Goal: Find specific page/section: Find specific page/section

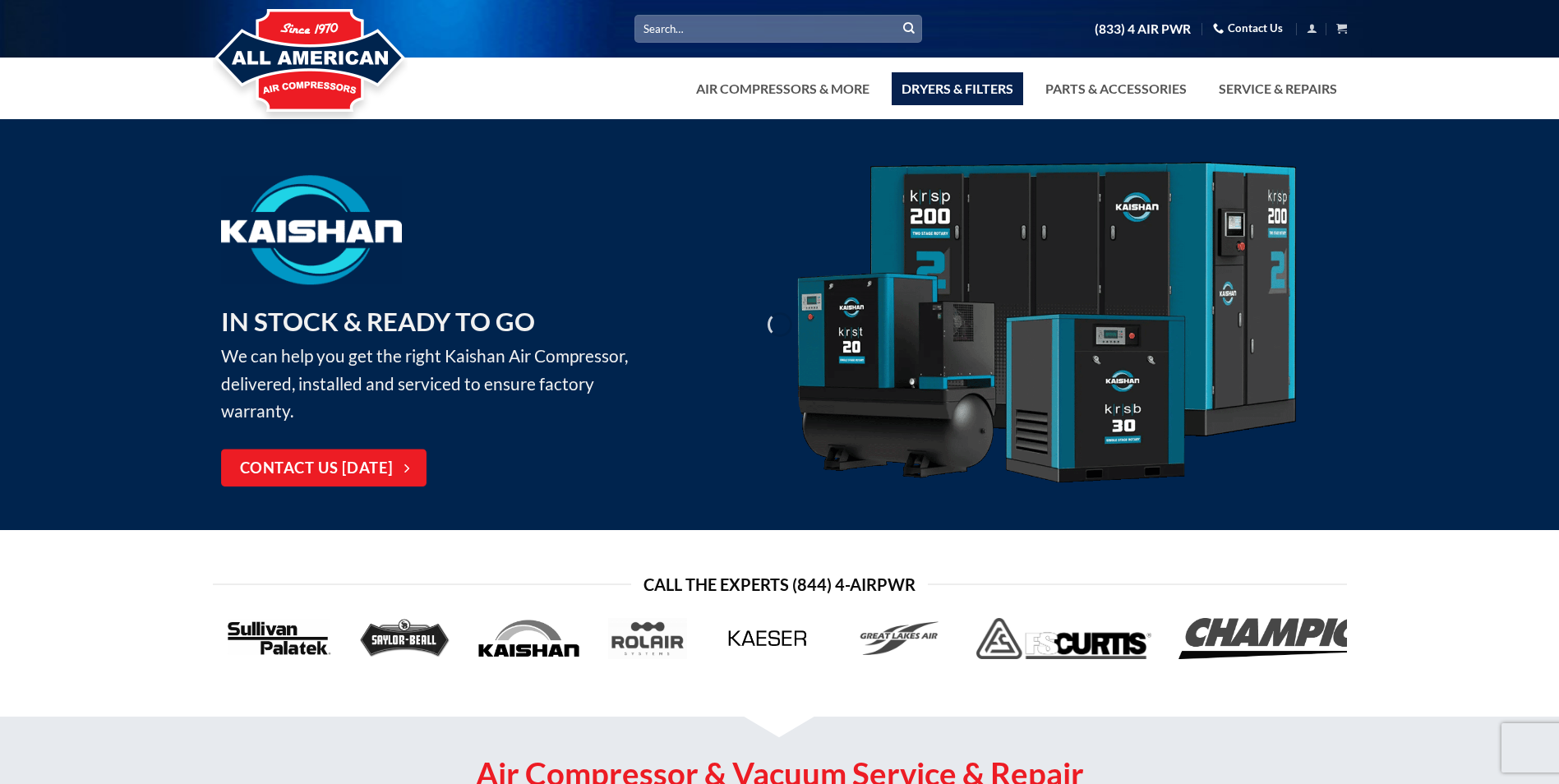
click at [962, 85] on link "Dryers & Filters" at bounding box center [957, 89] width 131 height 33
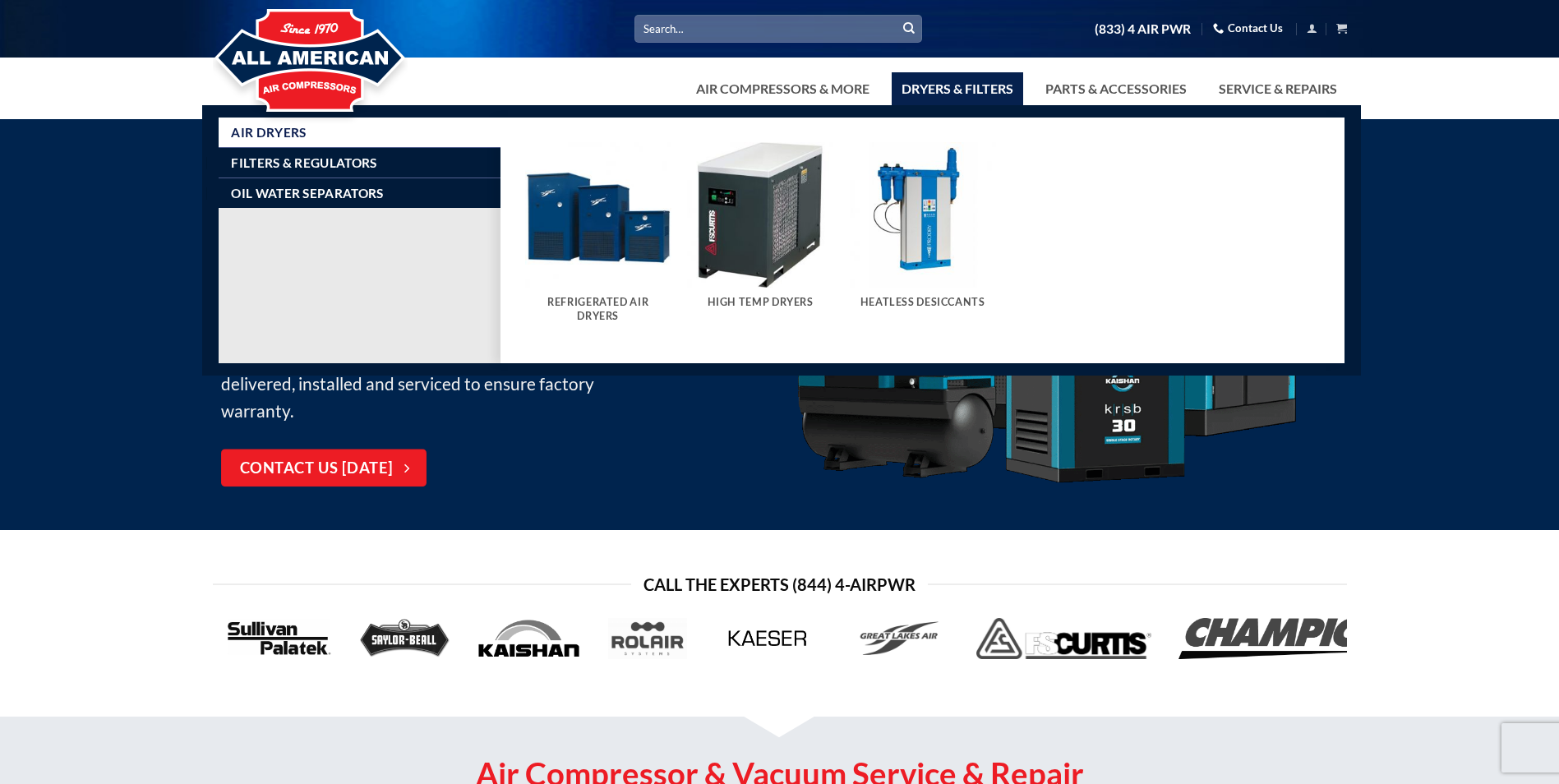
click at [934, 222] on img "Visit product category Heatless Desiccants" at bounding box center [922, 215] width 146 height 146
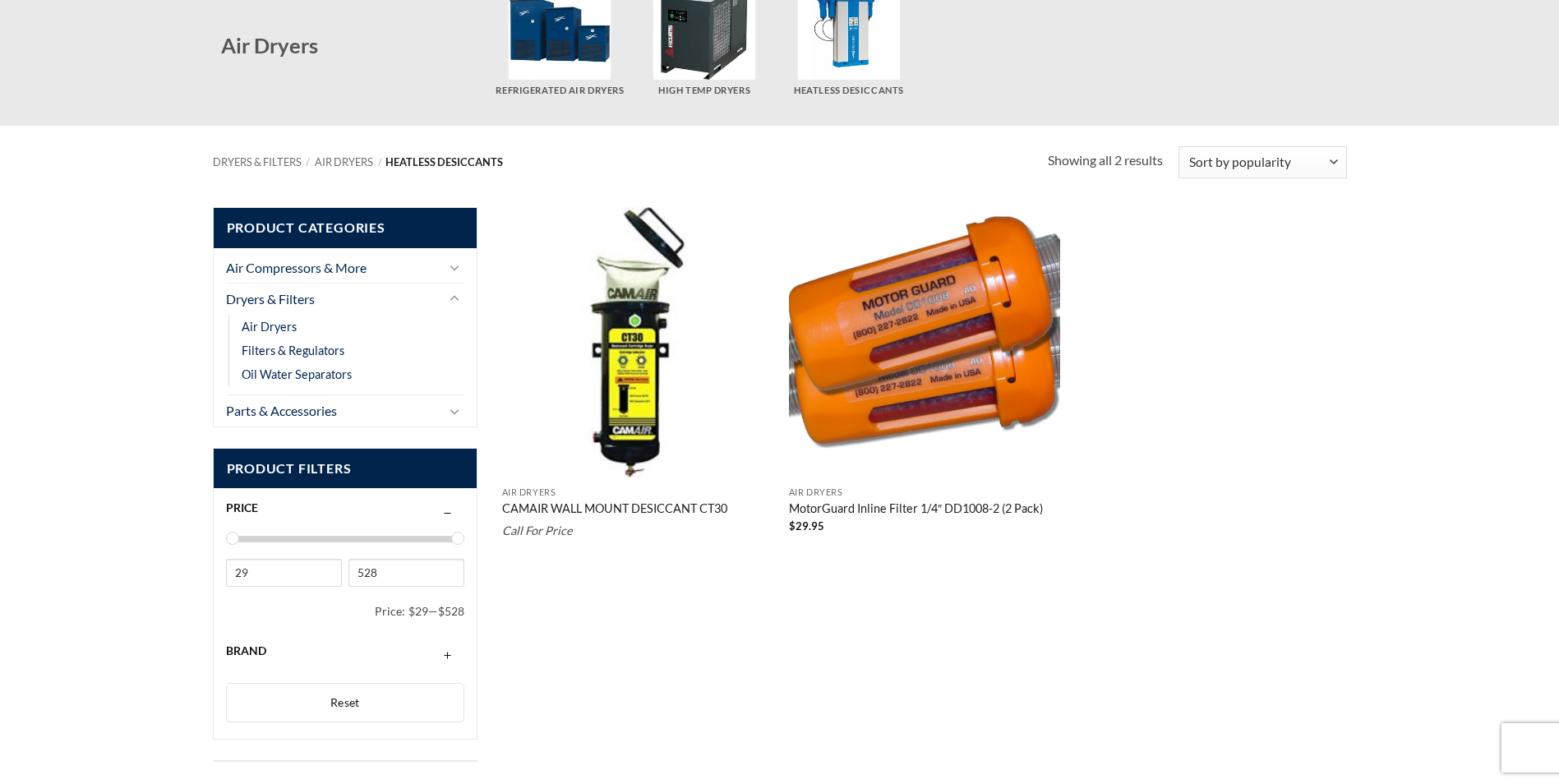
scroll to position [165, 0]
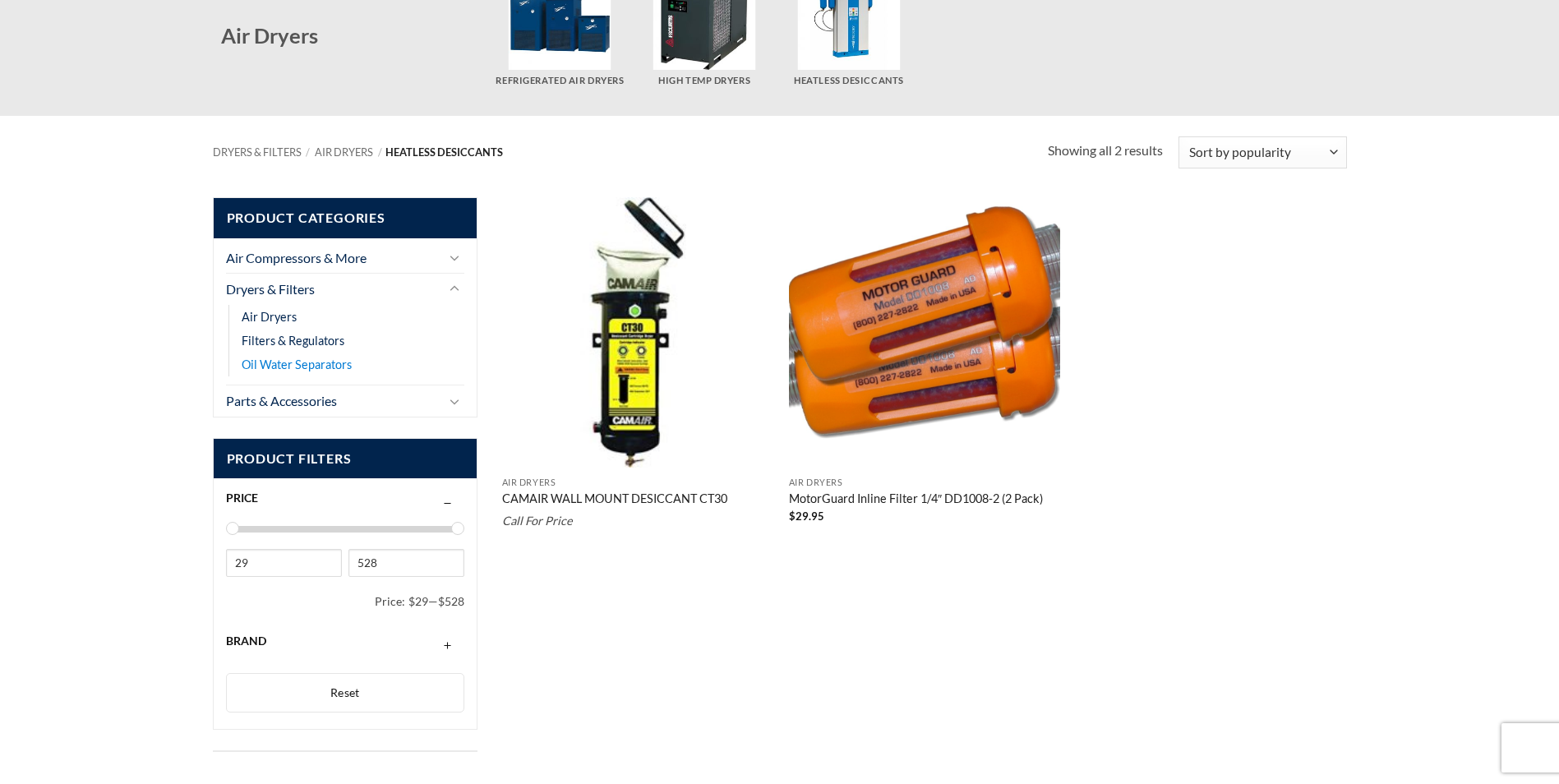
click at [297, 364] on link "Oil Water Separators" at bounding box center [297, 364] width 110 height 24
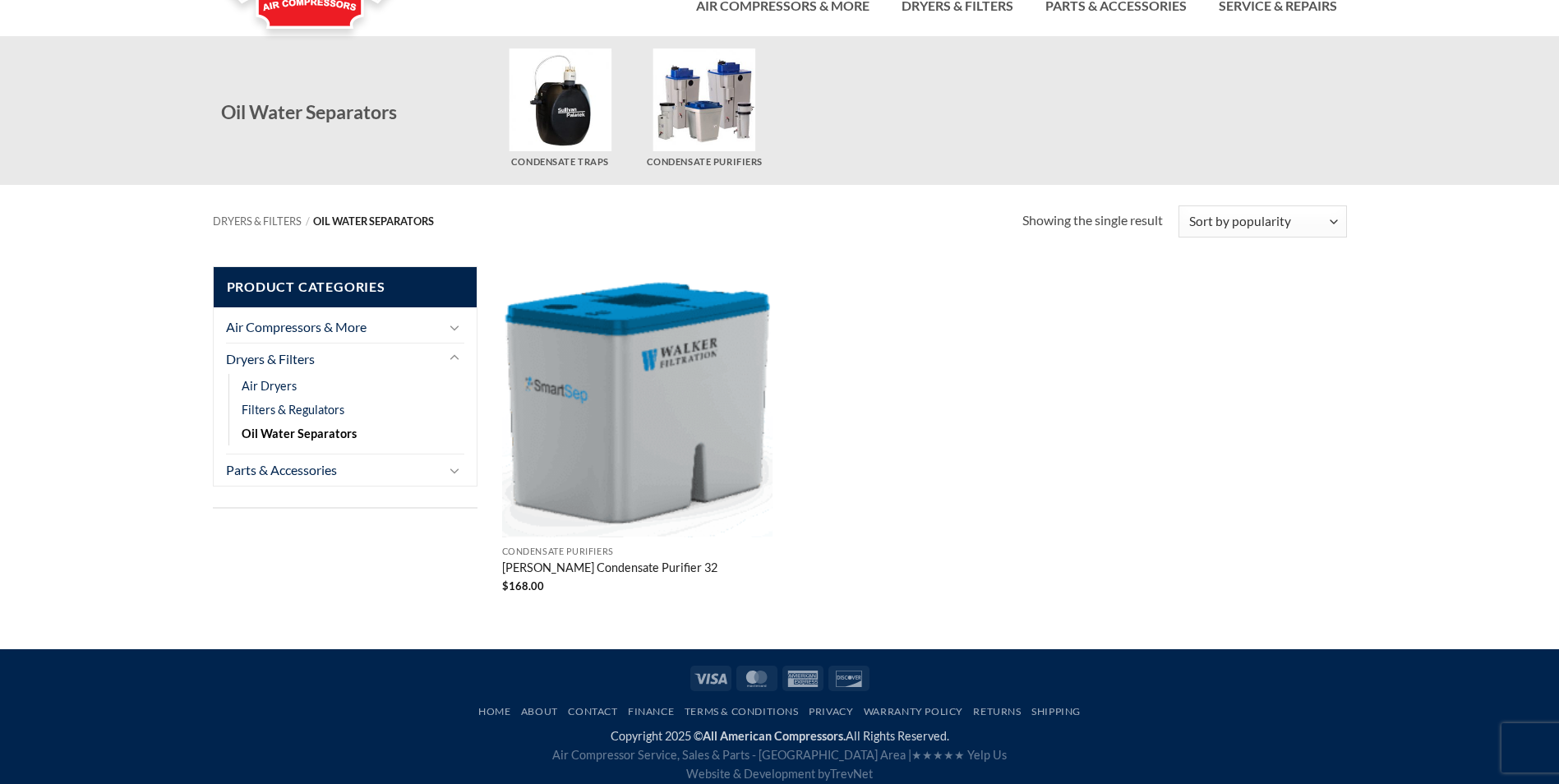
scroll to position [94, 0]
